Goal: Transaction & Acquisition: Purchase product/service

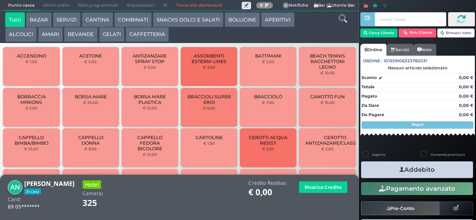
click at [147, 35] on button "CAFFETTERIA" at bounding box center [147, 34] width 43 height 15
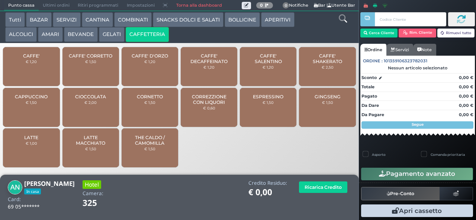
click at [211, 64] on span "CAFFE' DECAFFEINATO" at bounding box center [209, 58] width 44 height 11
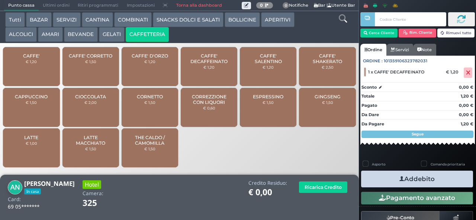
click at [399, 179] on icon "button" at bounding box center [401, 179] width 5 height 8
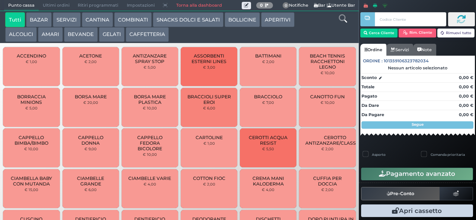
click at [120, 41] on button "GELATI" at bounding box center [112, 34] width 26 height 15
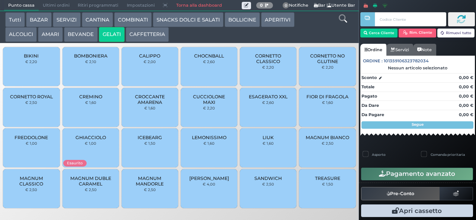
click at [99, 27] on button "GELATI" at bounding box center [112, 34] width 26 height 15
click at [0, 0] on div at bounding box center [0, 0] width 0 height 0
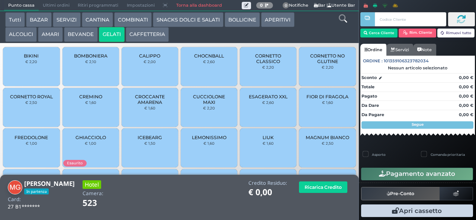
click at [155, 40] on button "CAFFETTERIA" at bounding box center [147, 34] width 43 height 15
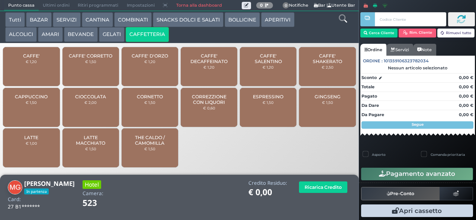
click at [155, 34] on button "CAFFETTERIA" at bounding box center [147, 34] width 43 height 15
click at [35, 155] on div "LATTE € 1,00" at bounding box center [31, 148] width 57 height 39
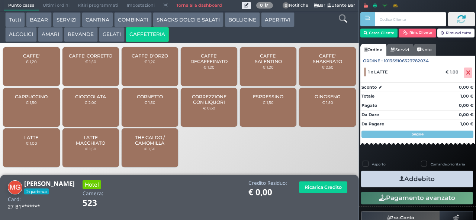
click at [399, 181] on icon "button" at bounding box center [401, 179] width 5 height 8
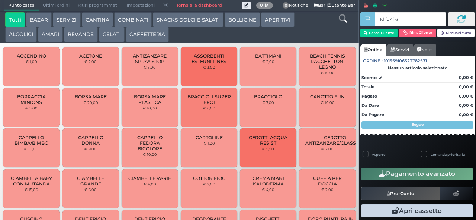
type input "1d fc 4f 66"
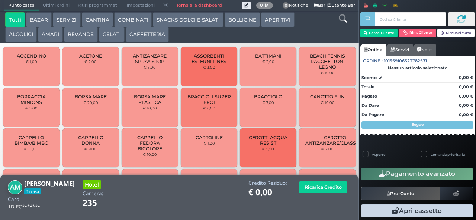
click at [144, 32] on button "CAFFETTERIA" at bounding box center [147, 34] width 43 height 15
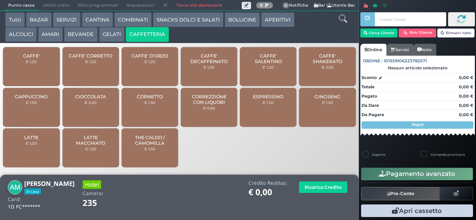
click at [34, 141] on span "LATTE" at bounding box center [31, 138] width 14 height 6
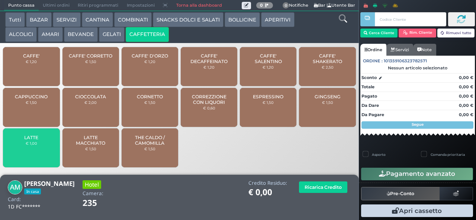
click at [96, 146] on span "LATTE MACCHIATO" at bounding box center [90, 140] width 44 height 11
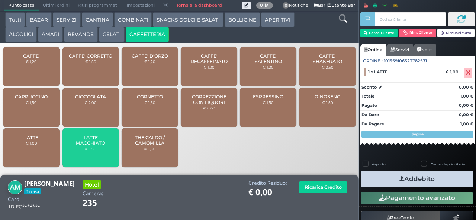
click at [35, 141] on span "LATTE" at bounding box center [31, 138] width 14 height 6
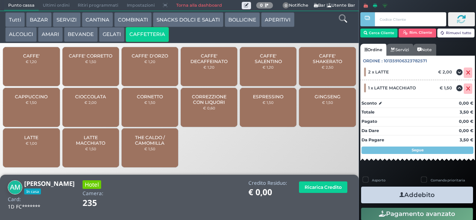
click at [400, 193] on icon "button" at bounding box center [401, 195] width 5 height 8
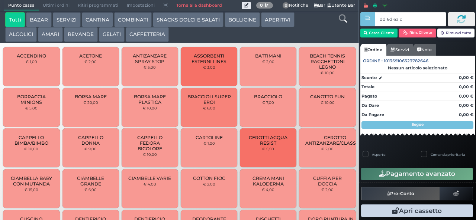
type input "dd 6d 6a c3"
click at [0, 0] on div at bounding box center [0, 0] width 0 height 0
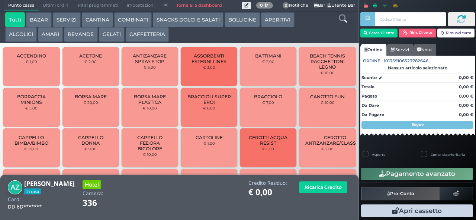
click at [151, 34] on button "CAFFETTERIA" at bounding box center [147, 34] width 43 height 15
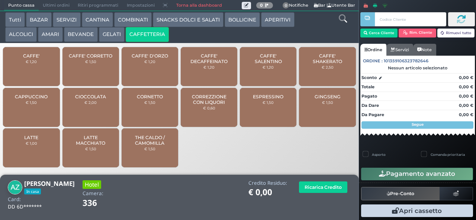
click at [37, 74] on div "CAFFE' € 1,20" at bounding box center [31, 66] width 57 height 39
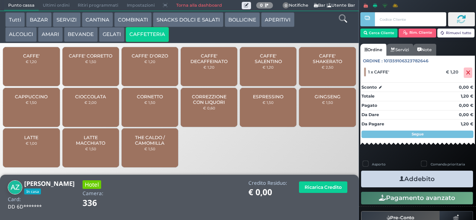
click at [399, 179] on icon "button" at bounding box center [401, 179] width 5 height 8
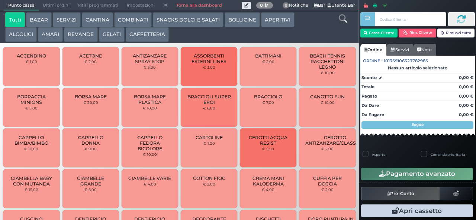
click at [450, 11] on div at bounding box center [417, 19] width 114 height 19
click at [0, 0] on div at bounding box center [0, 0] width 0 height 0
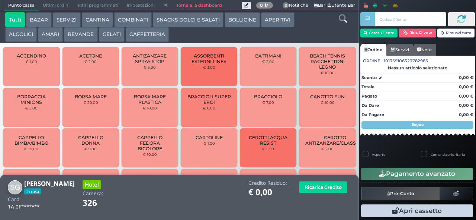
click at [155, 36] on button "CAFFETTERIA" at bounding box center [147, 34] width 43 height 15
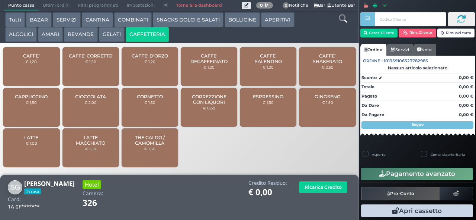
click at [40, 71] on div "CAFFE' € 1,20" at bounding box center [31, 66] width 57 height 39
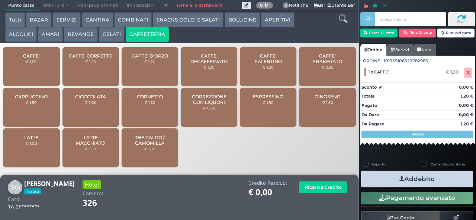
click at [399, 179] on icon "button" at bounding box center [401, 179] width 5 height 8
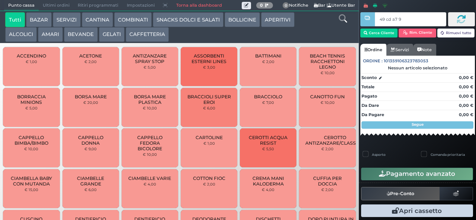
type input "49 cd a7 95"
click at [149, 34] on button "CAFFETTERIA" at bounding box center [147, 34] width 43 height 15
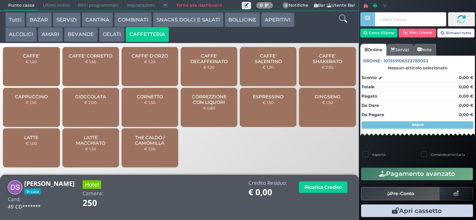
click at [27, 122] on div "CAPPUCCINO € 1,50" at bounding box center [31, 107] width 57 height 39
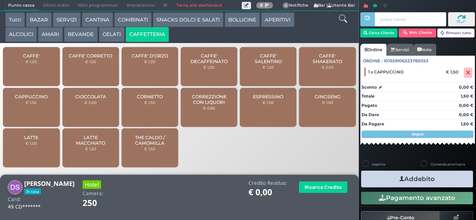
click at [400, 178] on icon "button" at bounding box center [401, 179] width 5 height 8
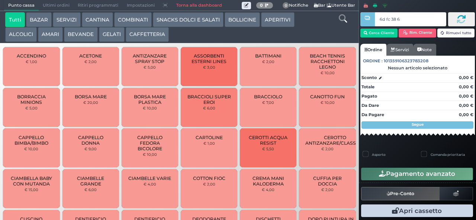
type input "6d fc 38 67"
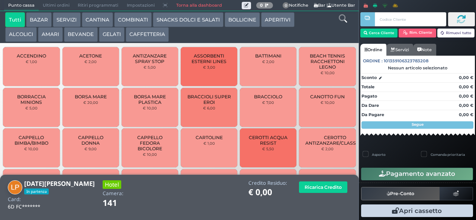
click at [84, 33] on button "BEVANDE" at bounding box center [80, 34] width 33 height 15
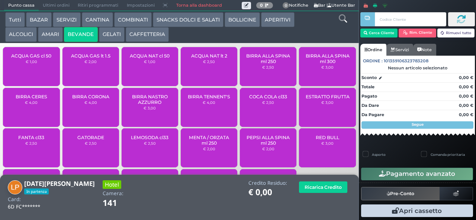
click at [146, 71] on div "ACQUA NAT cl 50 € 1,00" at bounding box center [150, 66] width 57 height 39
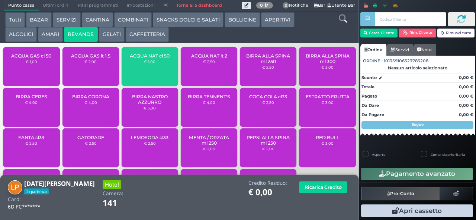
click at [28, 59] on span "ACQUA GAS cl 50" at bounding box center [31, 56] width 40 height 6
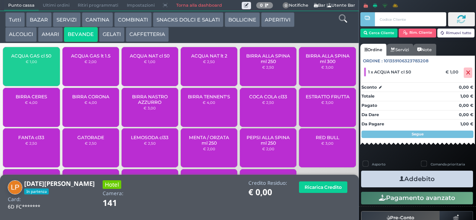
click at [387, 179] on button "Addebito" at bounding box center [417, 179] width 112 height 17
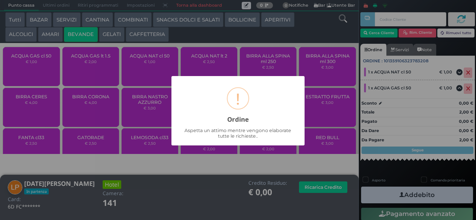
click at [393, 174] on div "× ! Ordine Aspetta un attimo mentre vengono elaborate tutte le richieste.. OK N…" at bounding box center [238, 110] width 476 height 220
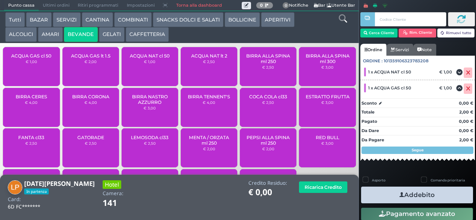
click at [411, 193] on button "Addebito" at bounding box center [417, 195] width 112 height 17
